Goal: Information Seeking & Learning: Learn about a topic

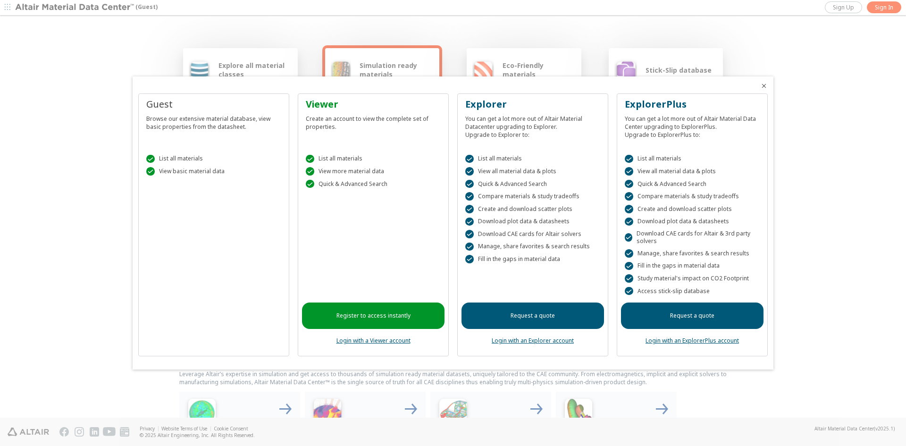
click at [374, 319] on link "Register to access instantly" at bounding box center [373, 315] width 142 height 26
click at [839, 19] on div at bounding box center [453, 223] width 906 height 446
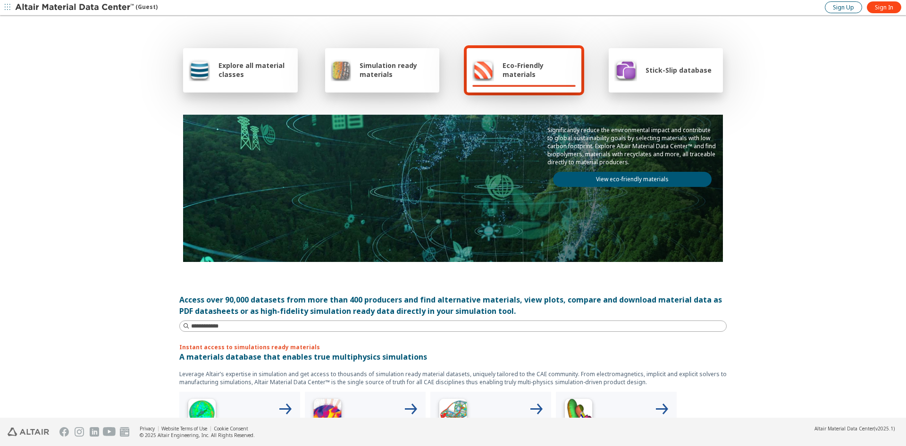
click at [840, 8] on span "Sign Up" at bounding box center [842, 8] width 21 height 8
click at [873, 10] on link "Sign In" at bounding box center [883, 7] width 34 height 12
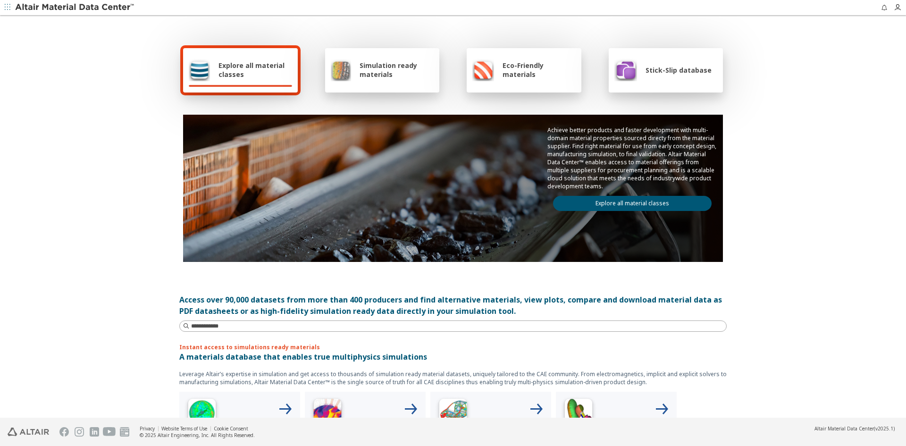
click at [240, 72] on span "Explore all material classes" at bounding box center [255, 70] width 74 height 18
click at [218, 75] on span "Explore all material classes" at bounding box center [255, 70] width 74 height 18
click at [8, 2] on span "button" at bounding box center [7, 7] width 9 height 15
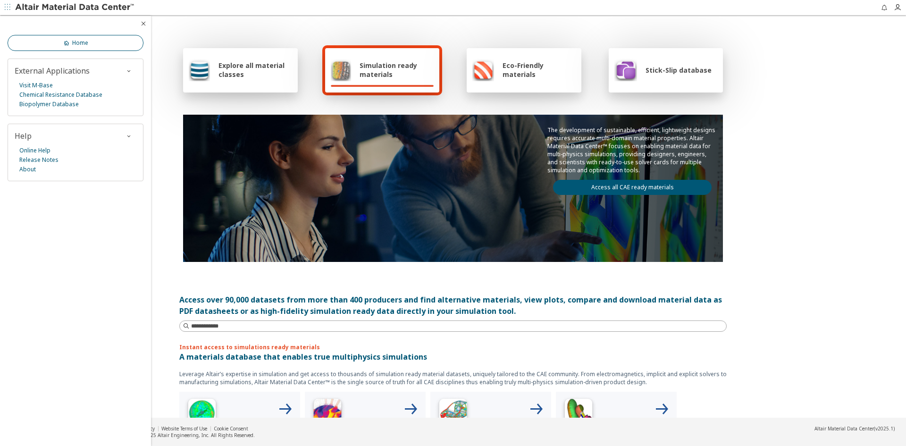
click at [50, 46] on link "Home" at bounding box center [76, 43] width 136 height 16
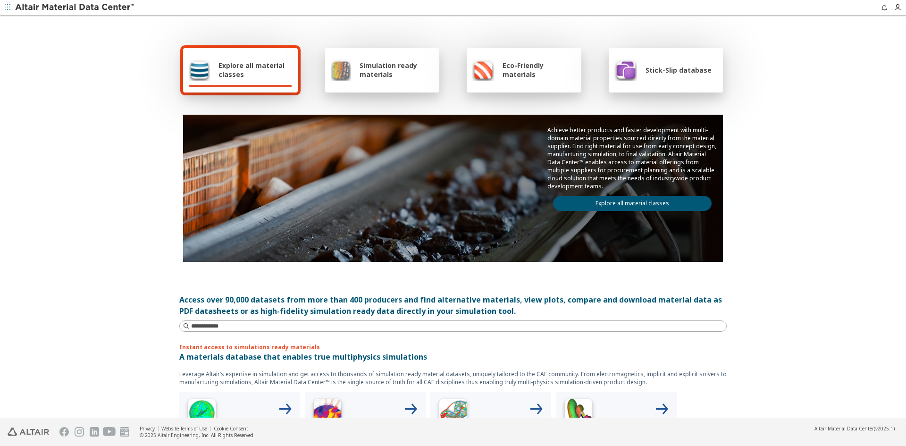
click at [655, 203] on link "Explore all material classes" at bounding box center [632, 203] width 158 height 15
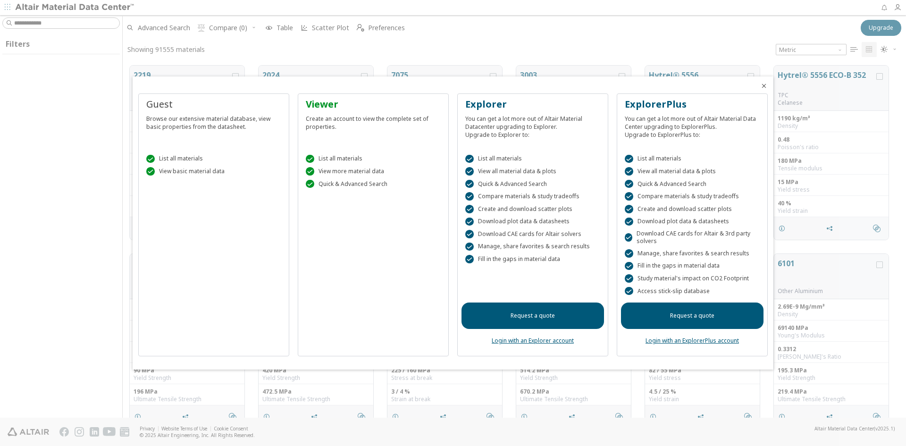
scroll to position [8, 8]
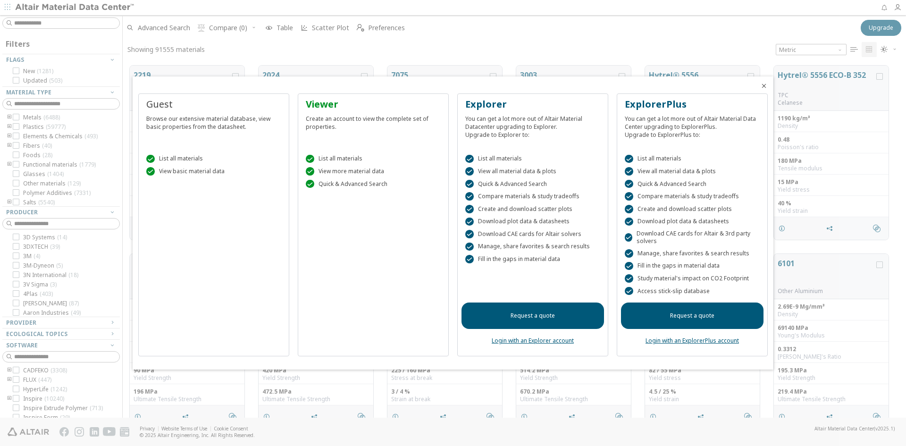
click at [759, 87] on span "Close" at bounding box center [763, 86] width 11 height 8
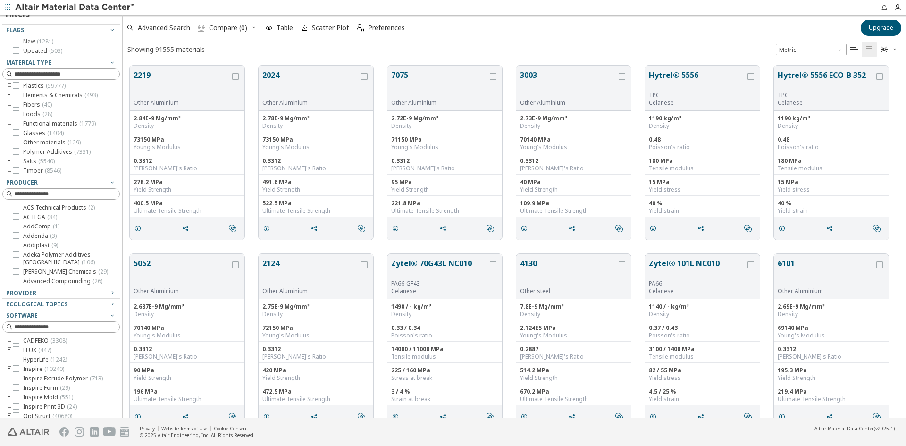
scroll to position [44, 0]
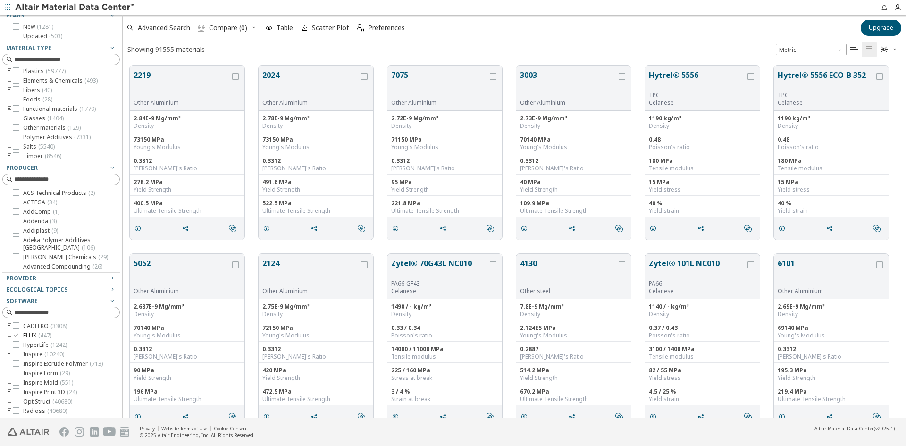
click at [19, 338] on label "FLUX ( 447 )" at bounding box center [32, 336] width 39 height 8
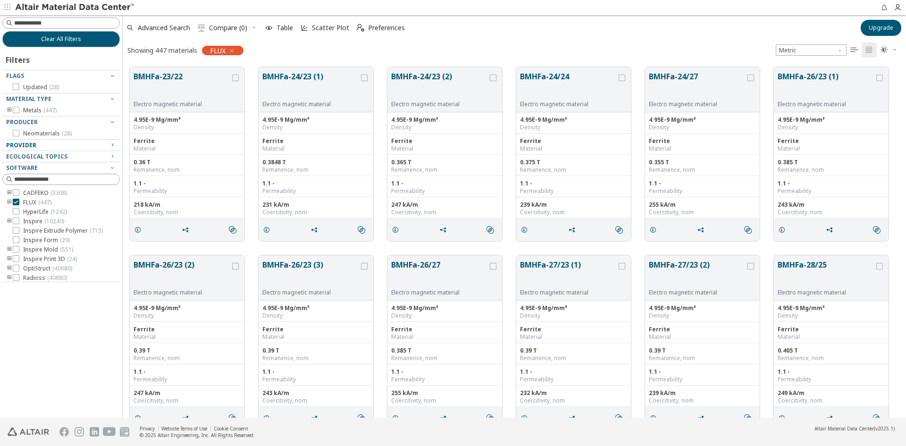
click at [113, 143] on icon "button" at bounding box center [112, 145] width 8 height 8
click at [20, 136] on div at bounding box center [58, 136] width 113 height 5
click at [17, 133] on icon at bounding box center [16, 133] width 7 height 7
